Goal: Task Accomplishment & Management: Complete application form

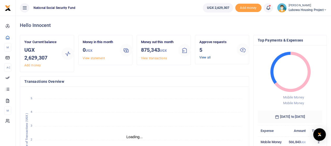
scroll to position [4, 4]
click at [205, 57] on link "View all" at bounding box center [205, 58] width 11 height 4
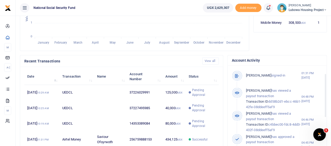
scroll to position [52, 0]
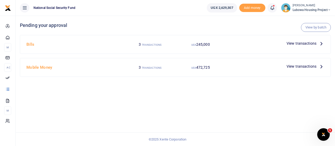
click at [320, 42] on icon at bounding box center [322, 44] width 6 height 6
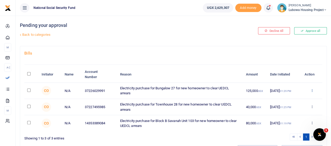
click at [312, 90] on icon at bounding box center [311, 91] width 3 height 4
click at [292, 99] on link "Approve" at bounding box center [292, 99] width 41 height 7
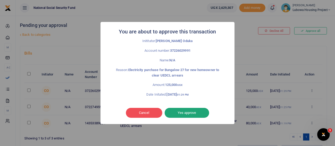
click at [183, 115] on button "Yes approve" at bounding box center [187, 113] width 45 height 10
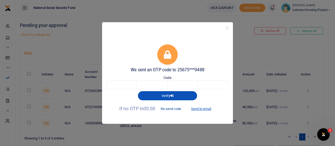
click at [173, 110] on button "Re-send code" at bounding box center [170, 109] width 29 height 9
click at [200, 108] on button "Send to email" at bounding box center [201, 109] width 29 height 9
click at [130, 86] on input "text" at bounding box center [121, 84] width 31 height 9
type input "8"
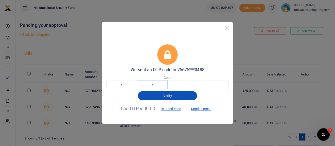
type input "2"
type input "1"
type input "6"
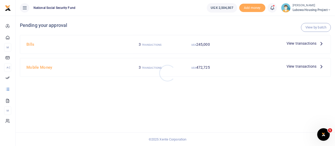
click at [311, 43] on div at bounding box center [167, 73] width 335 height 146
click at [320, 42] on icon at bounding box center [322, 44] width 6 height 6
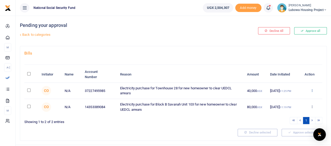
click at [312, 90] on icon at bounding box center [311, 91] width 3 height 4
click at [288, 101] on link "Approve" at bounding box center [292, 99] width 41 height 7
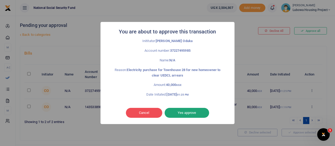
click at [192, 113] on button "Yes approve" at bounding box center [187, 113] width 45 height 10
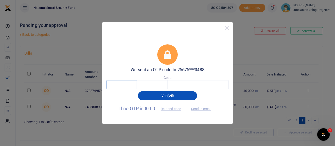
click at [124, 84] on input "text" at bounding box center [121, 84] width 31 height 9
type input "7"
type input "3"
type input "9"
type input "1"
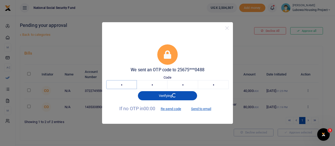
click at [129, 86] on input "7" at bounding box center [121, 84] width 31 height 9
type input "5"
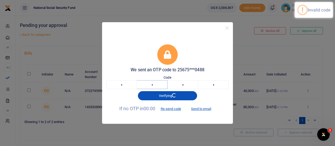
type input "1"
type input "6"
type input "7"
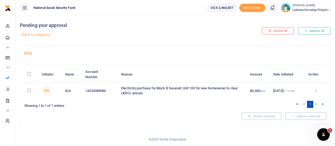
click at [316, 90] on icon at bounding box center [315, 91] width 3 height 4
click at [295, 99] on link "Approve" at bounding box center [296, 99] width 41 height 7
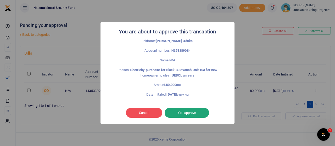
click at [188, 111] on button "Yes approve" at bounding box center [187, 113] width 45 height 10
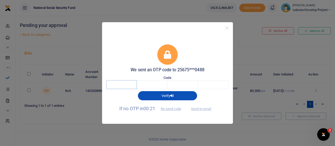
click at [123, 85] on input "text" at bounding box center [121, 84] width 31 height 9
type input "4"
type input "1"
type input "3"
type input "9"
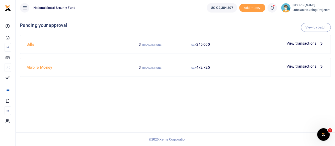
click at [316, 66] on span "View transactions" at bounding box center [302, 67] width 30 height 6
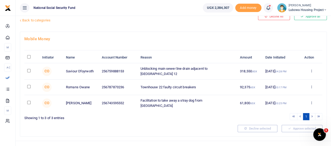
scroll to position [20, 0]
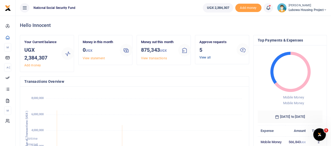
click at [203, 57] on link "View all" at bounding box center [205, 58] width 11 height 4
